Goal: Book appointment/travel/reservation

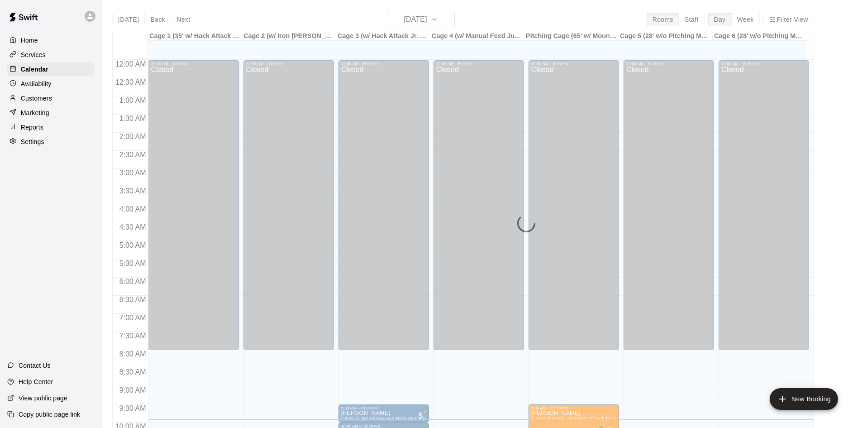
scroll to position [266, 0]
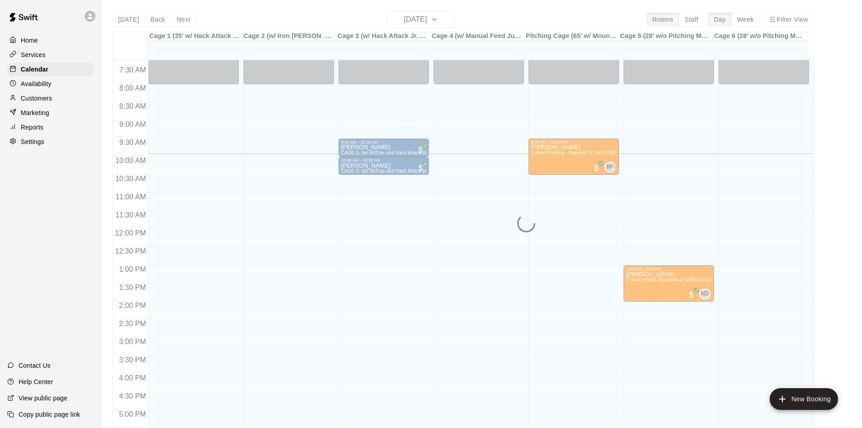
click at [55, 81] on div "Availability" at bounding box center [50, 84] width 87 height 14
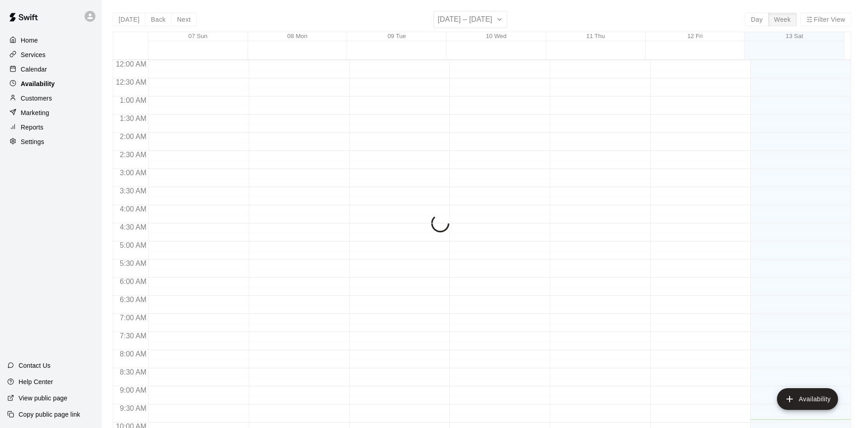
scroll to position [359, 0]
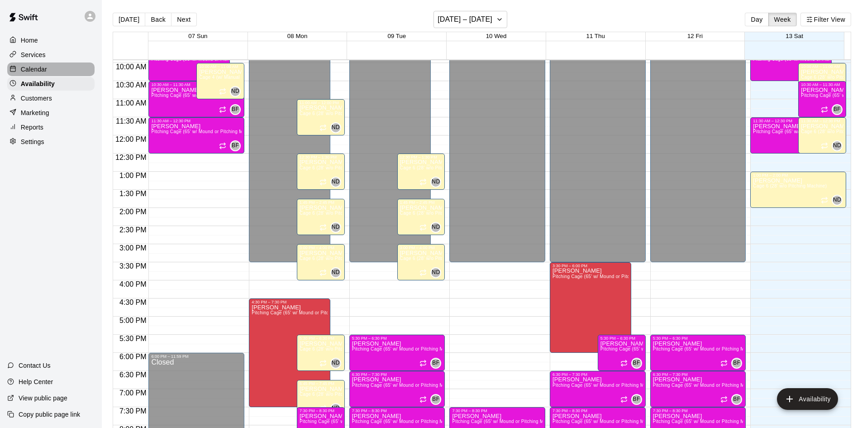
click at [57, 76] on div "Calendar" at bounding box center [50, 69] width 87 height 14
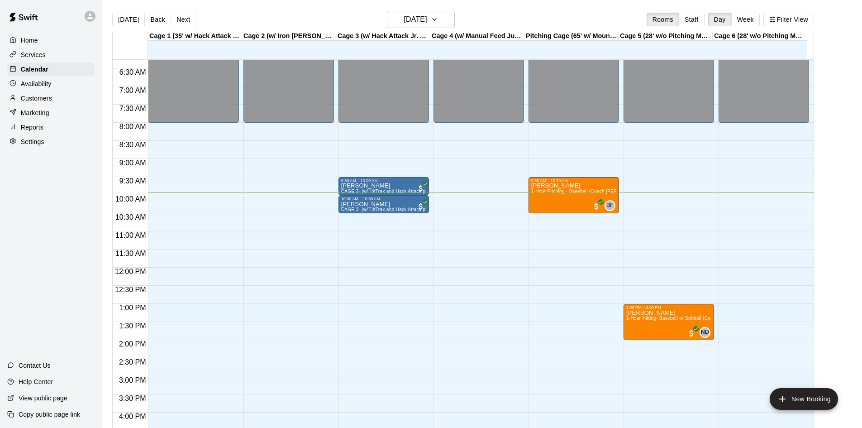
scroll to position [224, 0]
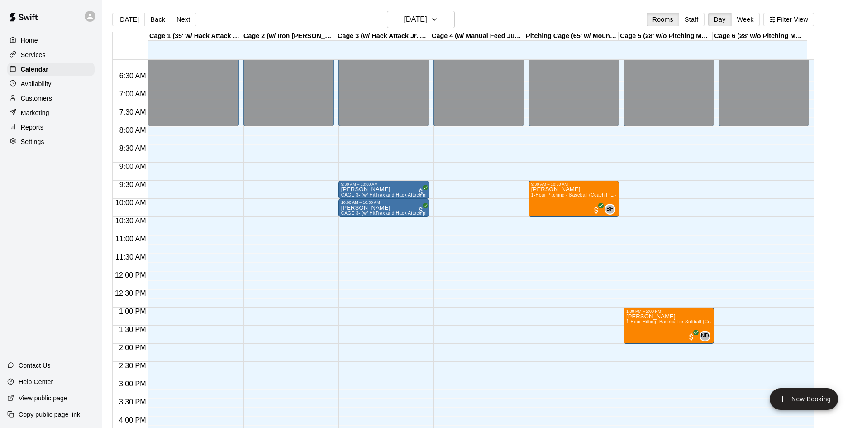
click at [162, 212] on div "12:00 AM – 8:00 AM Closed 8:30 PM – 11:59 PM Closed" at bounding box center [193, 271] width 91 height 869
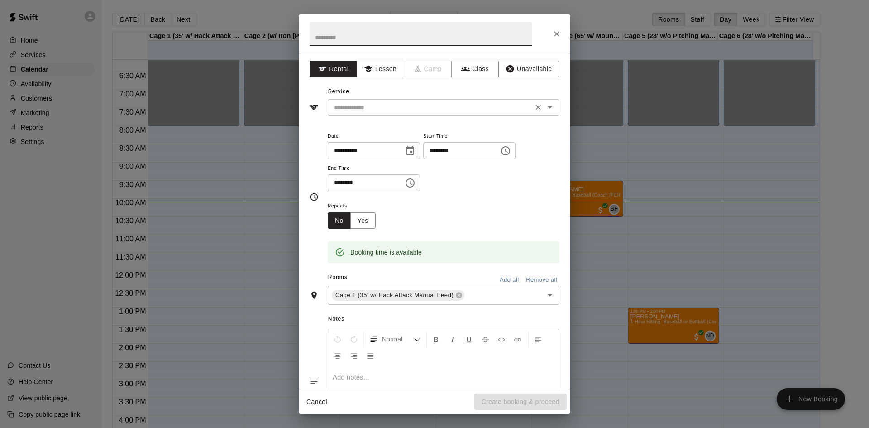
click at [360, 109] on input "text" at bounding box center [430, 107] width 200 height 11
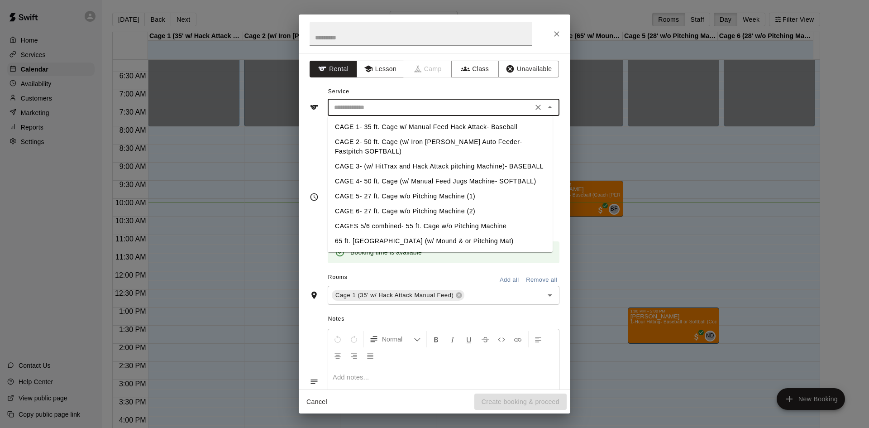
click at [368, 122] on li "CAGE 1- 35 ft. Cage w/ Manual Feed Hack Attack- Baseball" at bounding box center [440, 127] width 225 height 15
type input "**********"
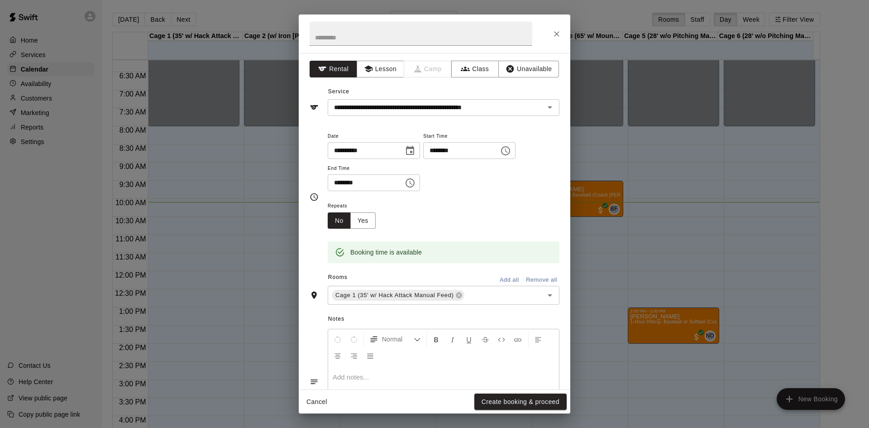
click at [445, 214] on div "Repeats No Yes" at bounding box center [444, 214] width 232 height 29
click at [496, 397] on button "Create booking & proceed" at bounding box center [520, 401] width 92 height 17
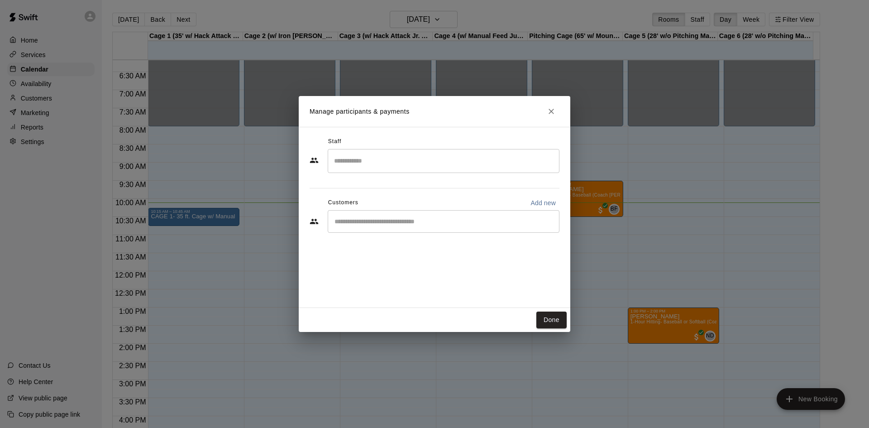
click at [377, 168] on input "Search staff" at bounding box center [444, 161] width 224 height 16
drag, startPoint x: 394, startPoint y: 144, endPoint x: 390, endPoint y: 143, distance: 4.5
click at [392, 143] on div "Staff" at bounding box center [435, 141] width 250 height 14
click at [377, 215] on div "​" at bounding box center [444, 221] width 232 height 23
type input "***"
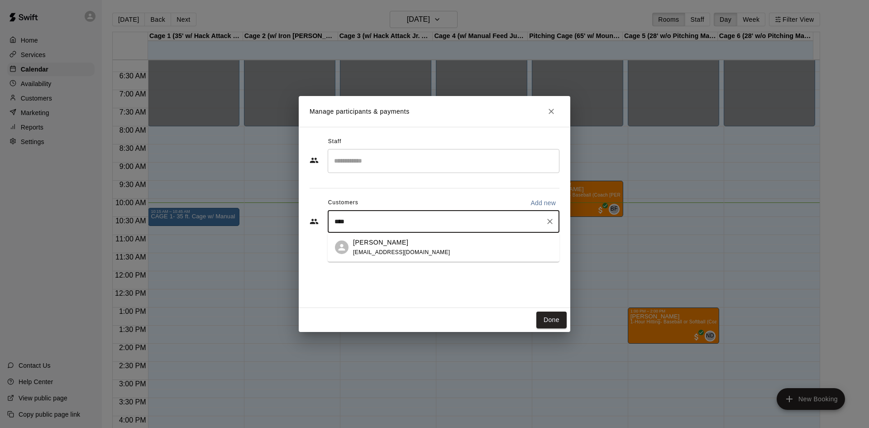
click at [397, 254] on span "[EMAIL_ADDRESS][DOMAIN_NAME]" at bounding box center [401, 252] width 97 height 6
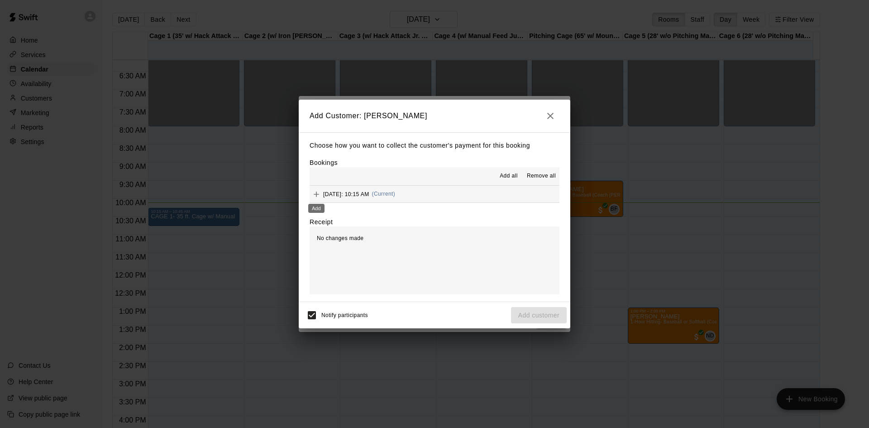
click at [316, 198] on div "Add" at bounding box center [316, 205] width 18 height 16
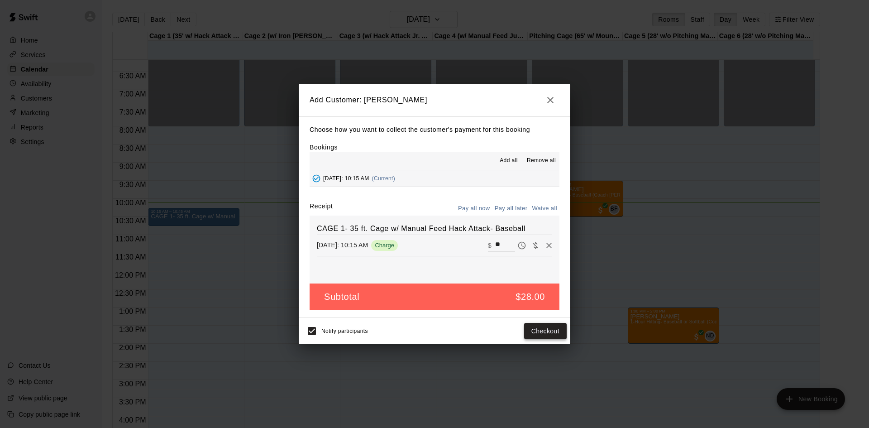
click at [547, 335] on button "Checkout" at bounding box center [545, 331] width 43 height 17
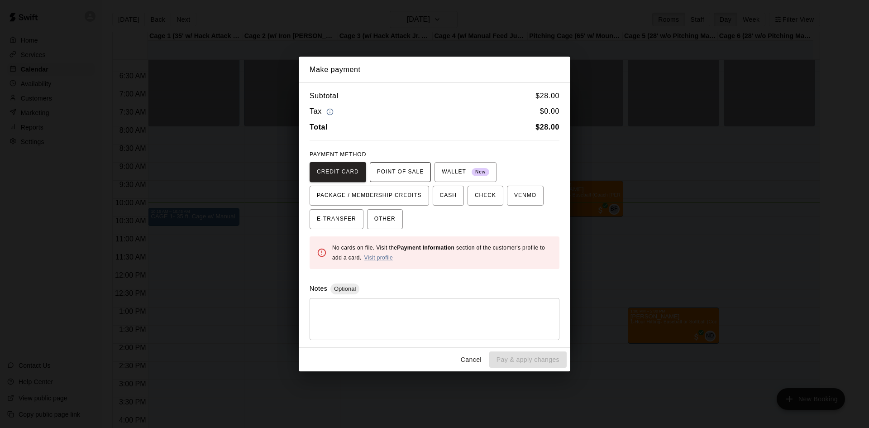
click at [406, 170] on span "POINT OF SALE" at bounding box center [400, 172] width 47 height 14
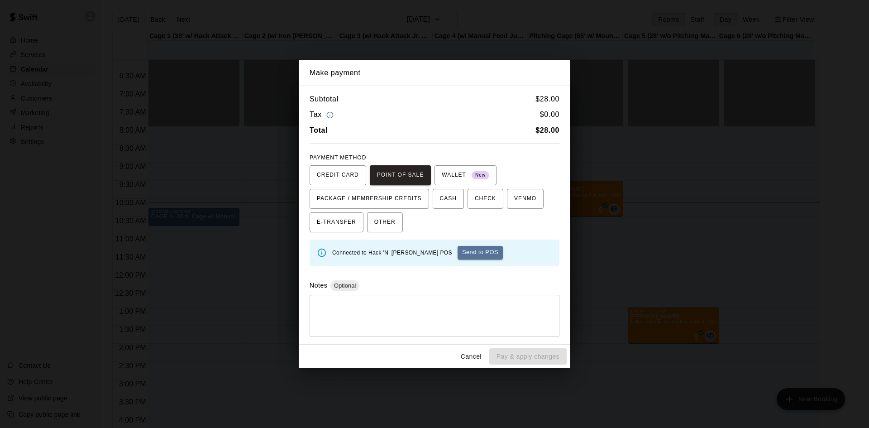
click at [458, 250] on button "Send to POS" at bounding box center [480, 253] width 45 height 14
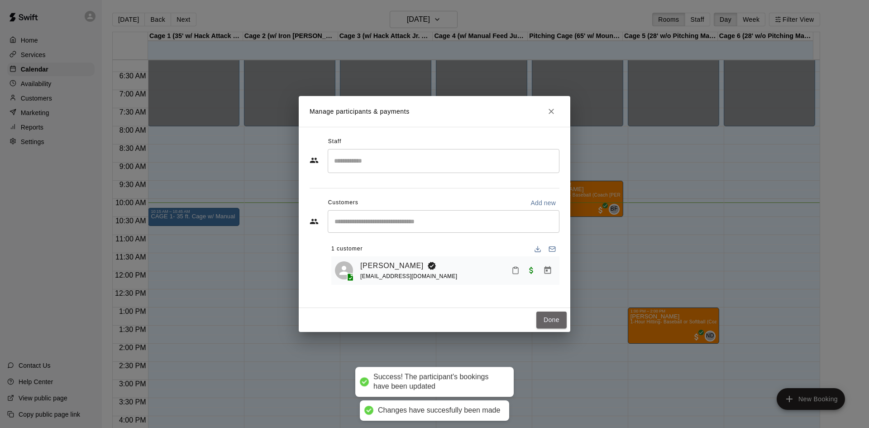
click at [555, 312] on button "Done" at bounding box center [551, 319] width 30 height 17
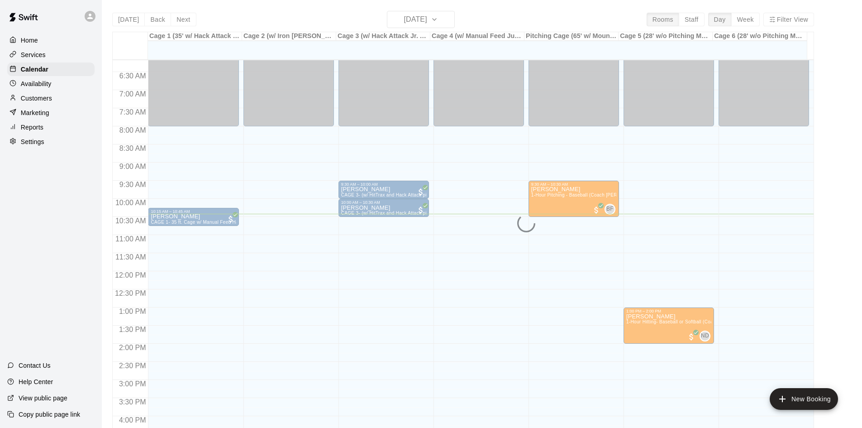
click at [579, 260] on div "12:00 AM – 8:00 AM Closed 9:30 AM – 10:30 AM [PERSON_NAME] 1-Hour Pitching - Ba…" at bounding box center [574, 271] width 91 height 869
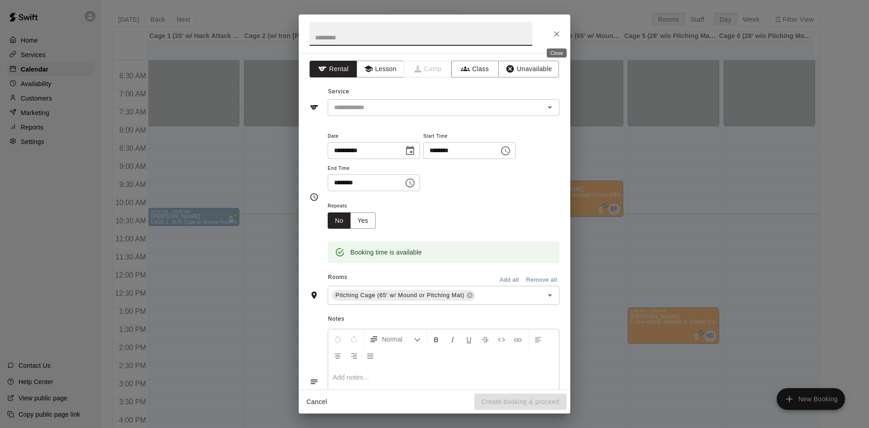
click at [556, 38] on button "Close" at bounding box center [557, 34] width 16 height 16
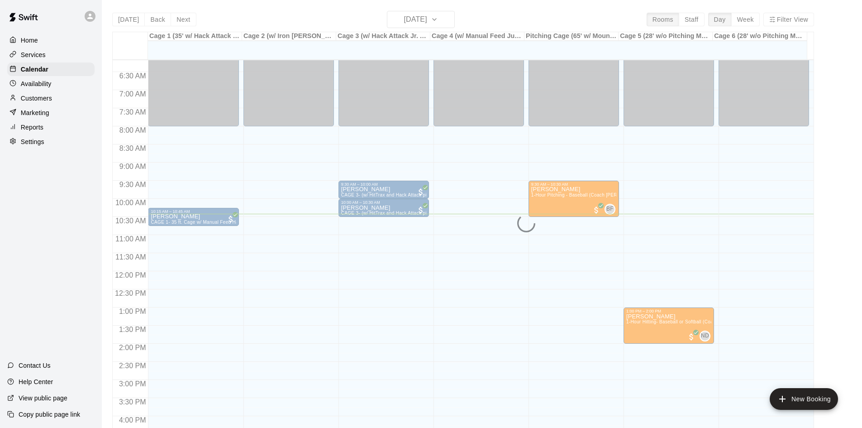
click at [33, 55] on p "Services" at bounding box center [33, 54] width 25 height 9
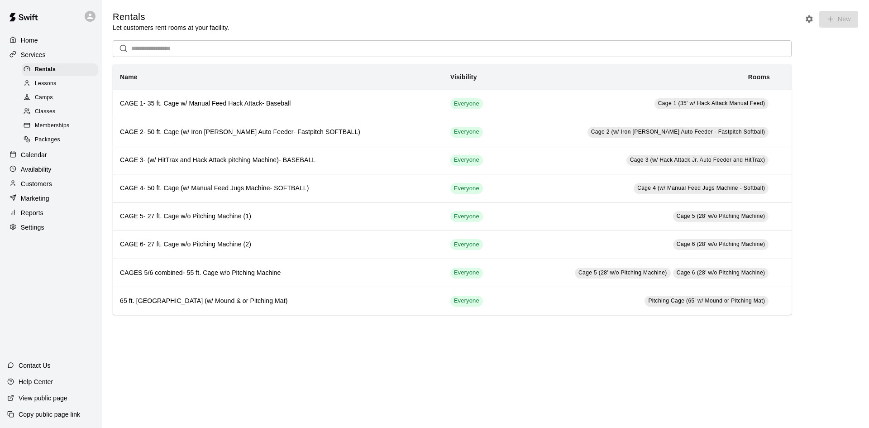
click at [52, 171] on div "Availability" at bounding box center [50, 170] width 87 height 14
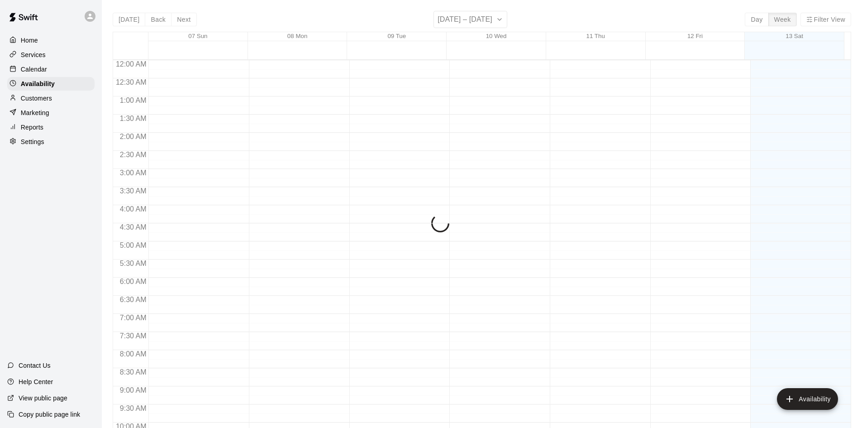
scroll to position [378, 0]
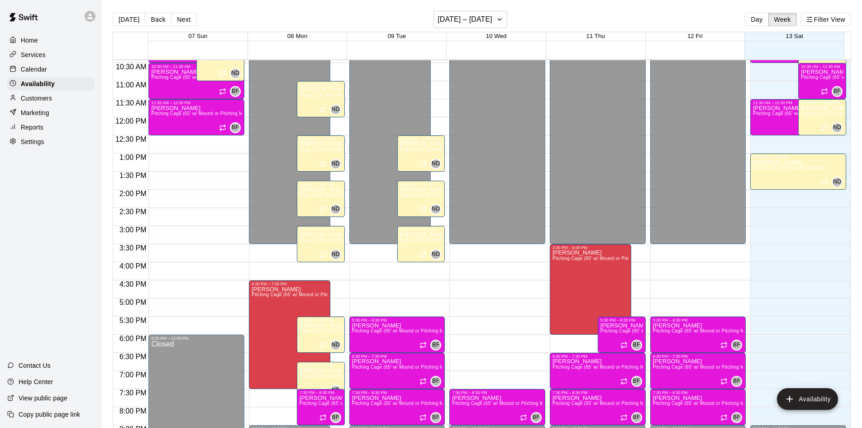
click at [48, 69] on div "Calendar" at bounding box center [50, 69] width 87 height 14
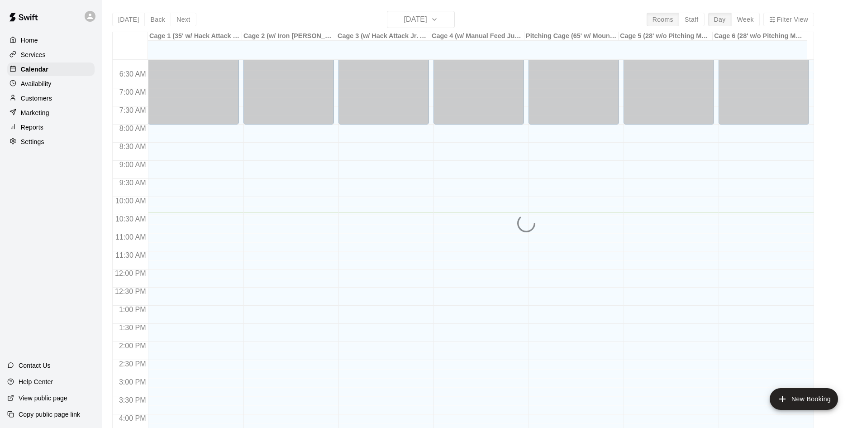
scroll to position [242, 0]
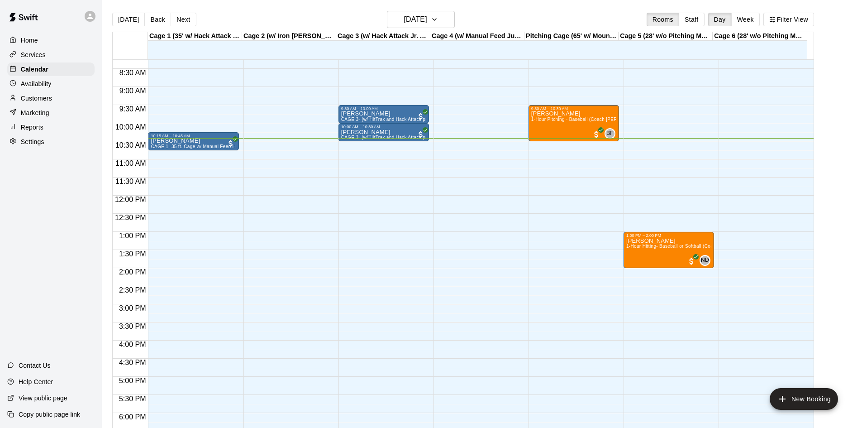
scroll to position [287, 0]
